Goal: Task Accomplishment & Management: Manage account settings

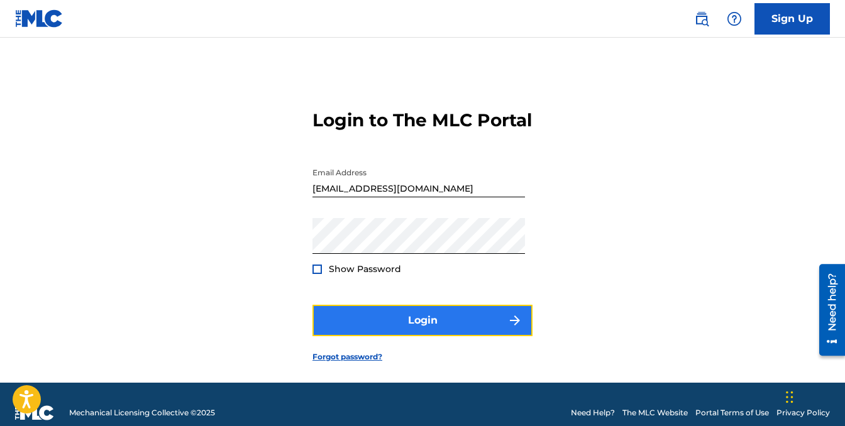
click at [444, 336] on button "Login" at bounding box center [422, 320] width 220 height 31
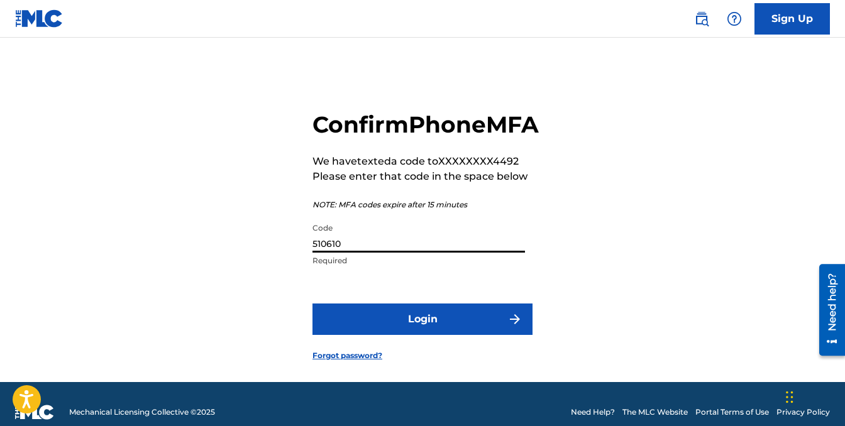
click at [376, 253] on input "510610" at bounding box center [418, 235] width 212 height 36
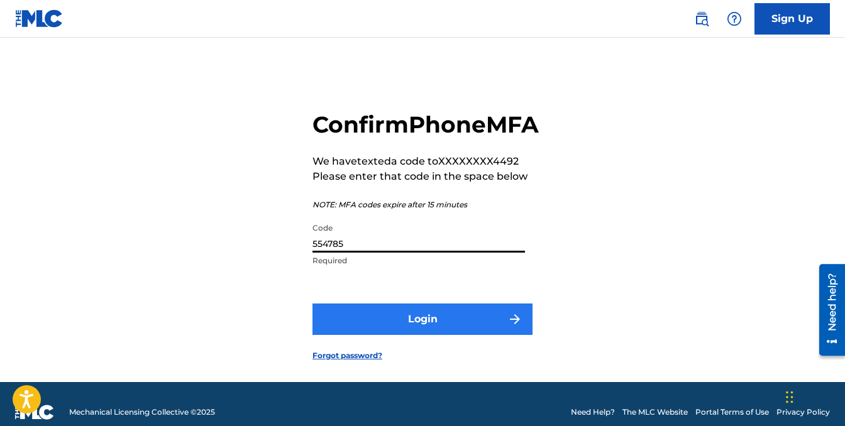
type input "554785"
click at [401, 335] on button "Login" at bounding box center [422, 318] width 220 height 31
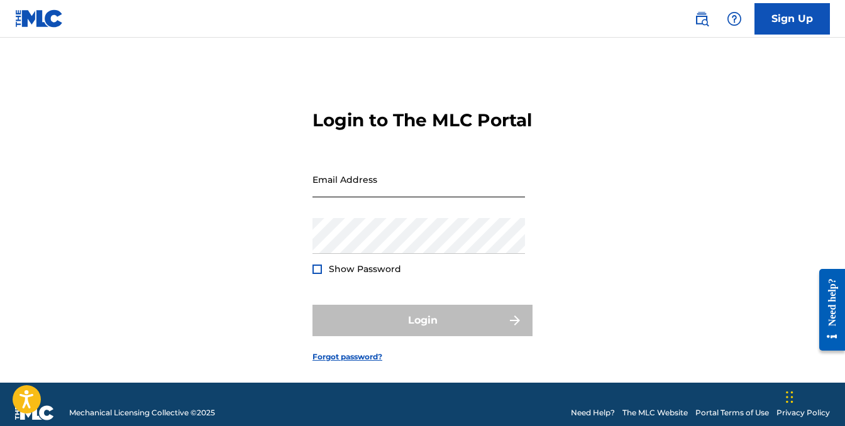
click at [371, 197] on input "Email Address" at bounding box center [418, 179] width 212 height 36
type input "[EMAIL_ADDRESS][DOMAIN_NAME]"
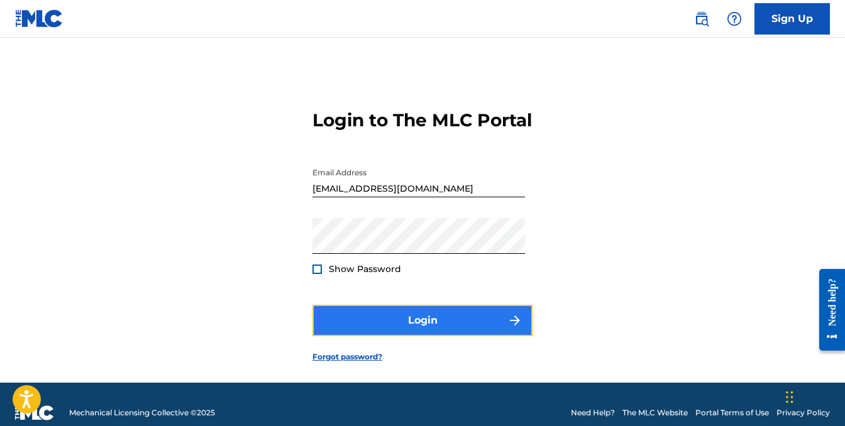
click at [427, 336] on button "Login" at bounding box center [422, 320] width 220 height 31
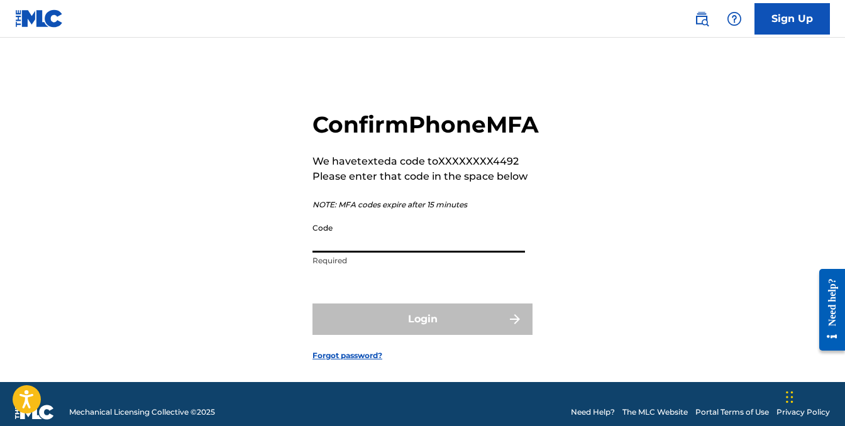
click at [419, 253] on input "Code" at bounding box center [418, 235] width 212 height 36
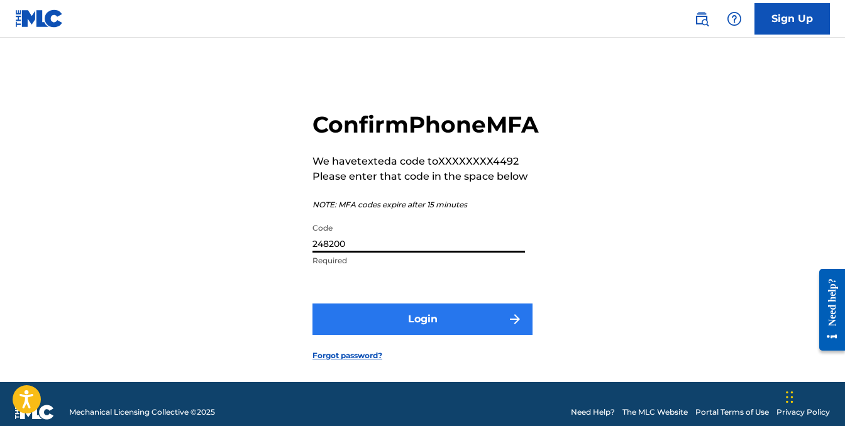
type input "248200"
click at [442, 335] on button "Login" at bounding box center [422, 318] width 220 height 31
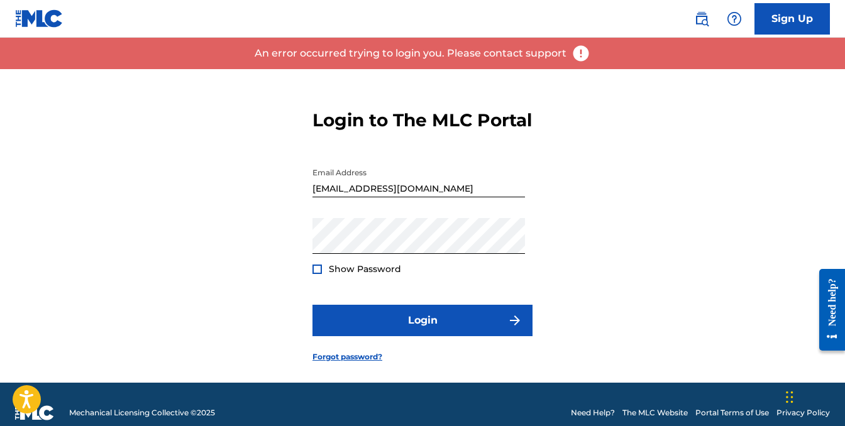
click at [579, 50] on img at bounding box center [580, 53] width 19 height 19
